Goal: Task Accomplishment & Management: Manage account settings

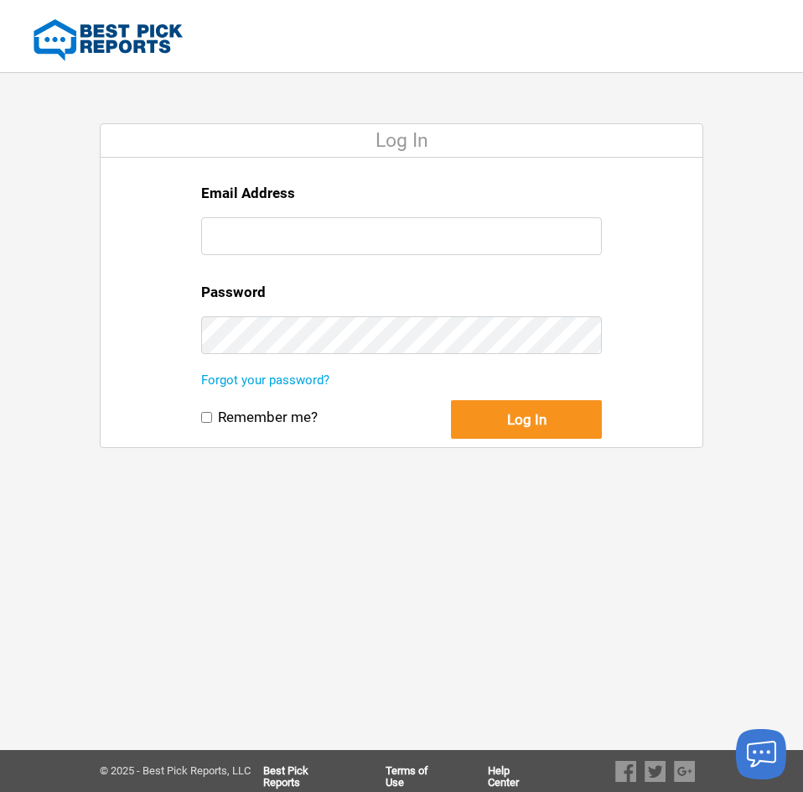
type input "[EMAIL_ADDRESS][DOMAIN_NAME]"
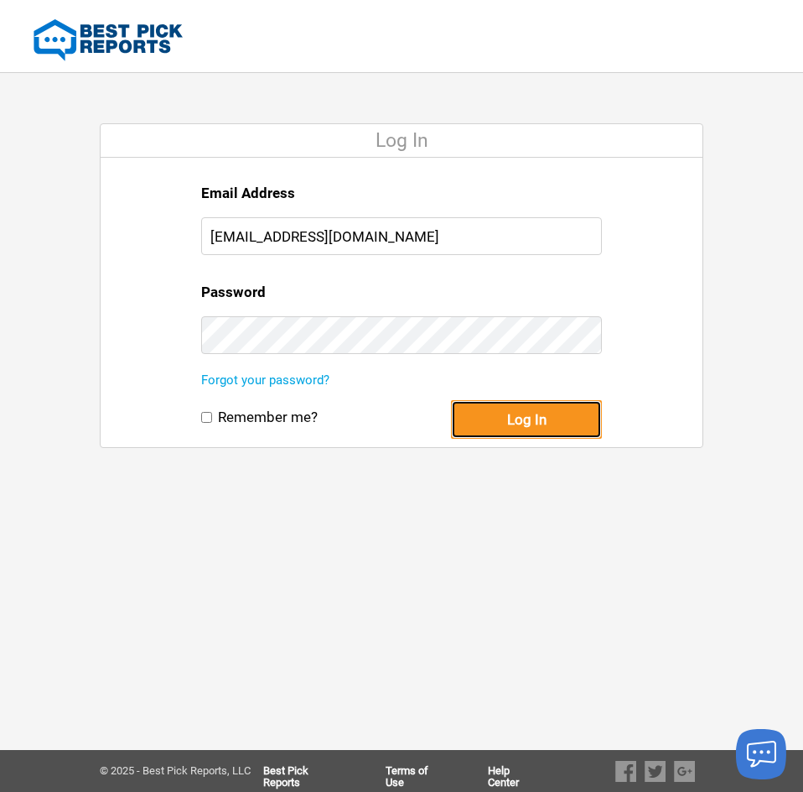
click at [568, 434] on button "Log In" at bounding box center [526, 419] width 151 height 39
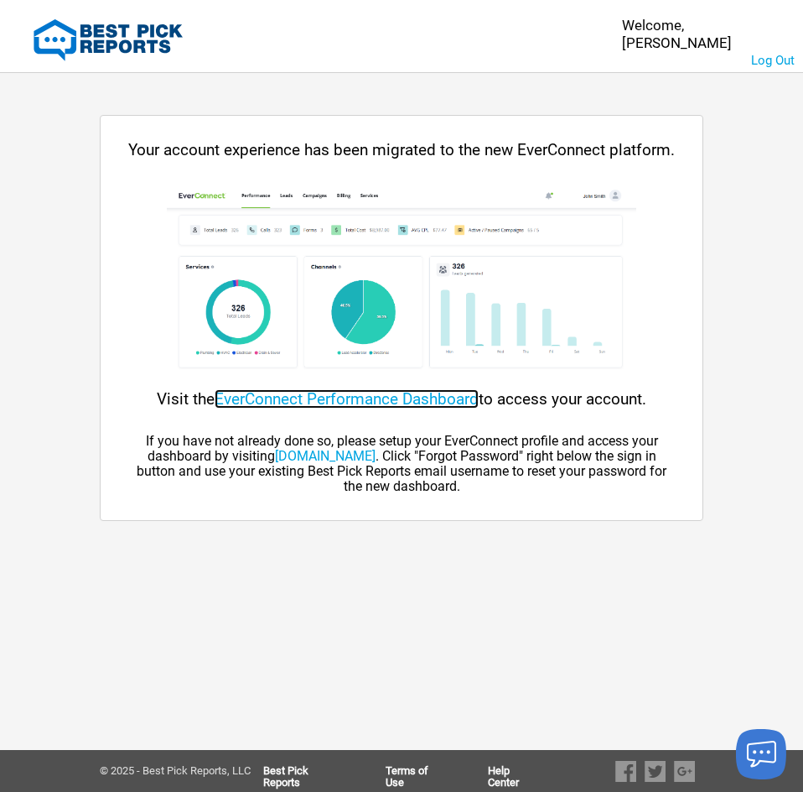
click at [368, 399] on link "EverConnect Performance Dashboard" at bounding box center [347, 398] width 264 height 19
